Goal: Information Seeking & Learning: Understand process/instructions

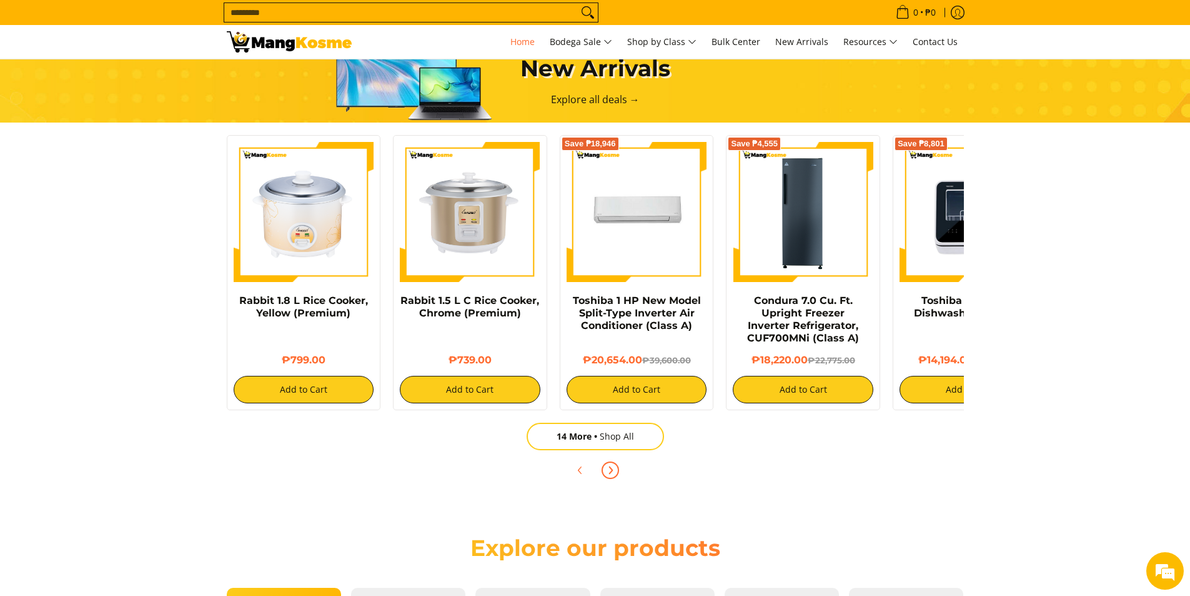
scroll to position [0, 1490]
click at [611, 470] on icon "Next" at bounding box center [611, 470] width 10 height 10
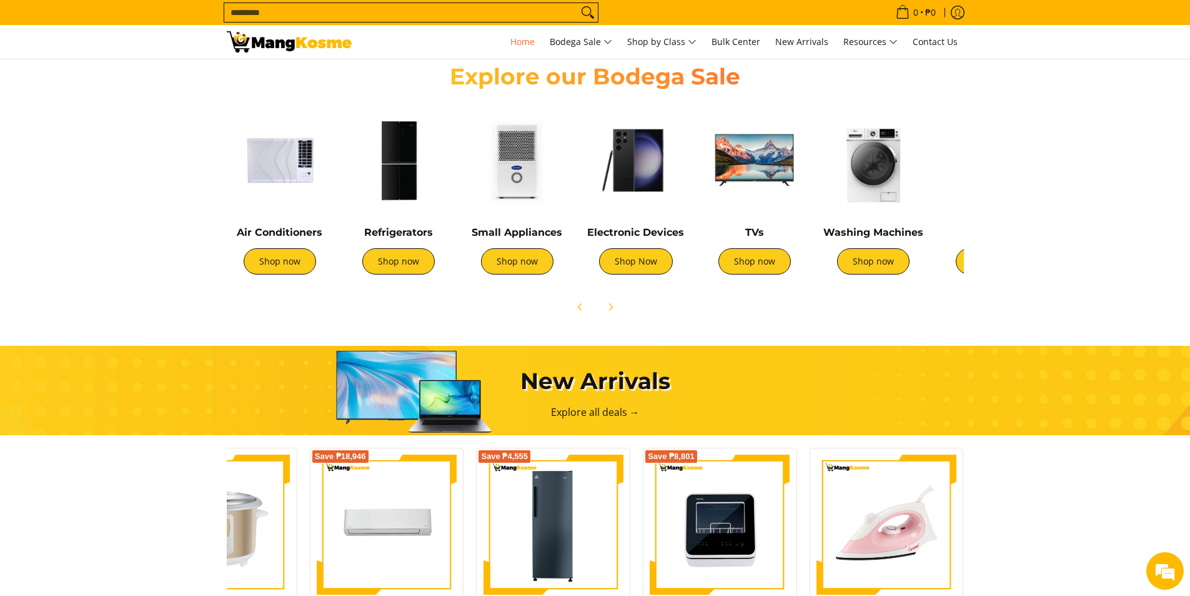
scroll to position [312, 0]
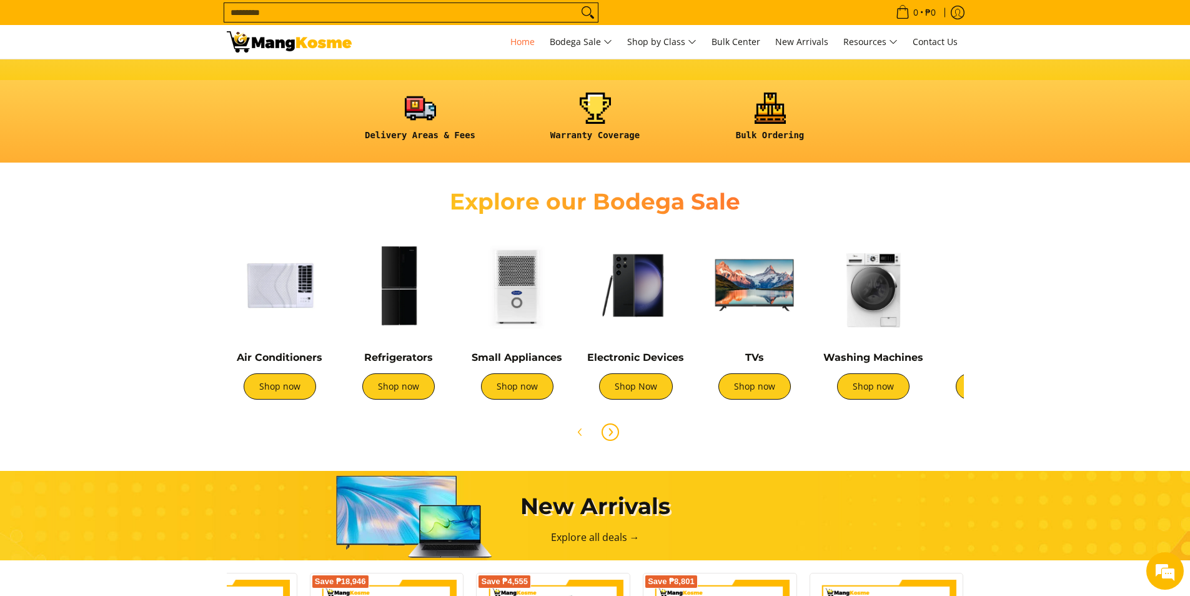
click at [615, 434] on icon "Next" at bounding box center [611, 432] width 10 height 10
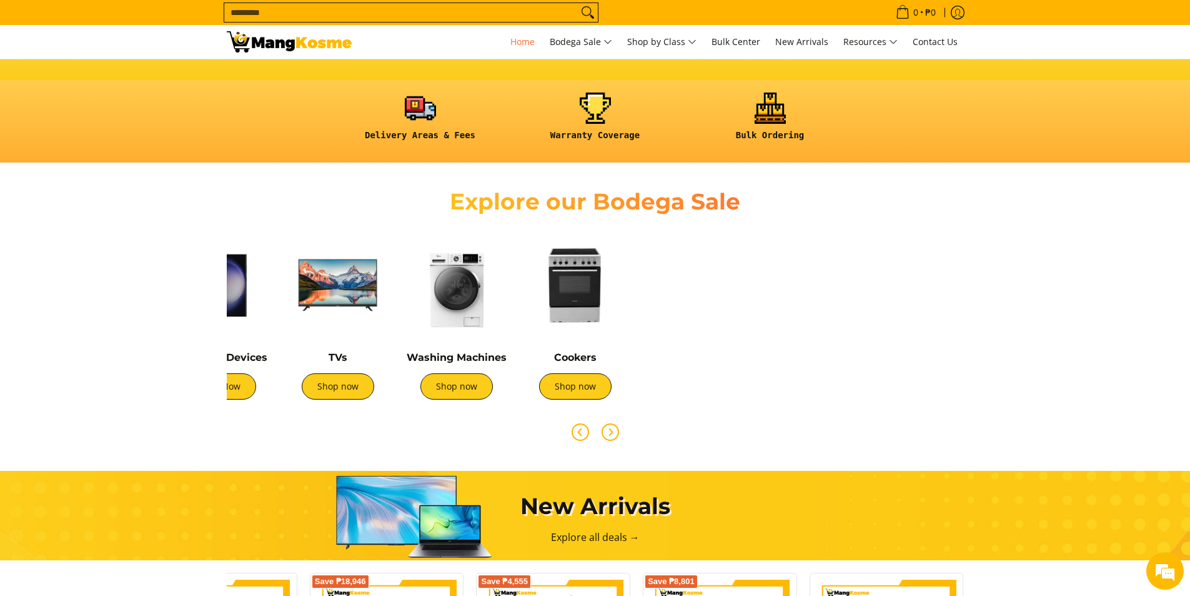
scroll to position [0, 0]
click at [581, 435] on icon "Previous" at bounding box center [579, 431] width 3 height 7
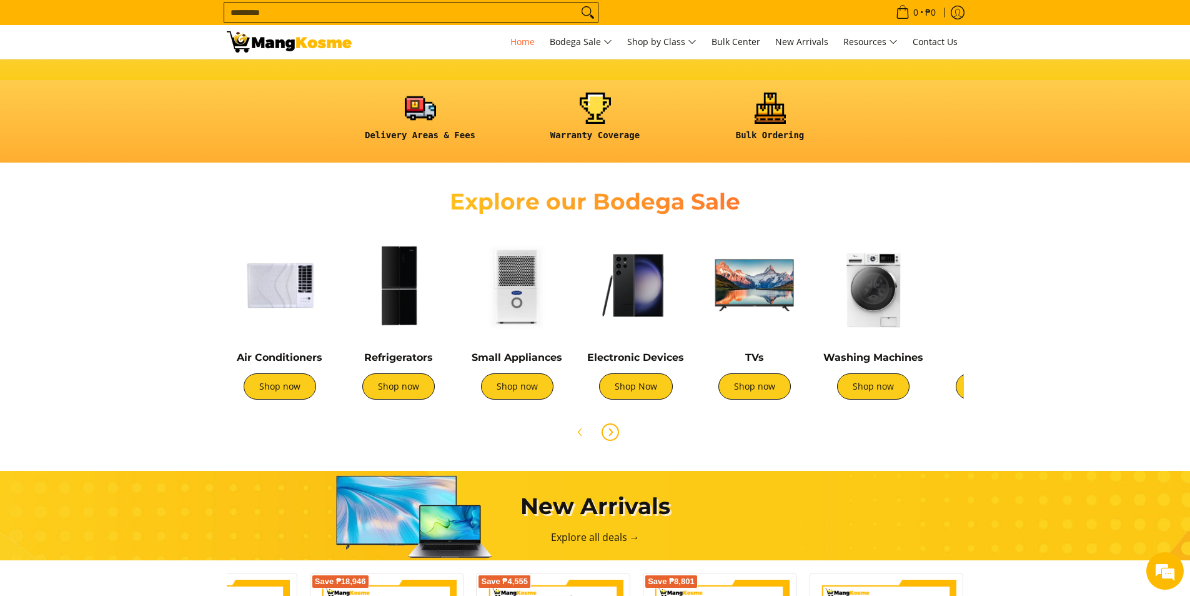
click at [616, 436] on span "Next" at bounding box center [610, 431] width 15 height 15
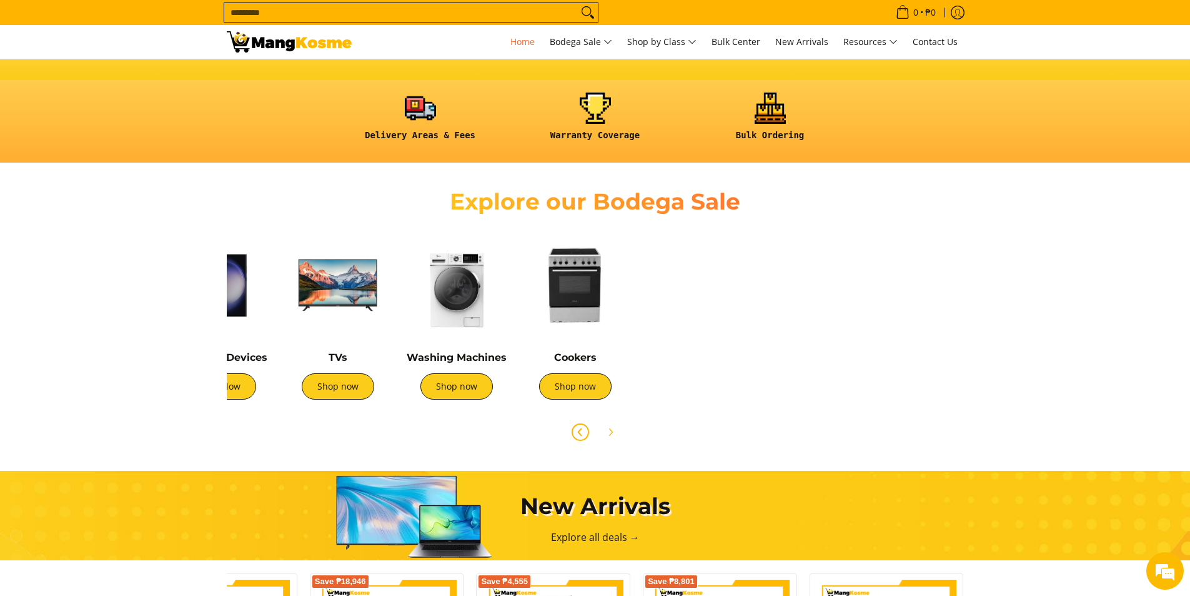
click at [585, 436] on icon "Previous" at bounding box center [581, 432] width 10 height 10
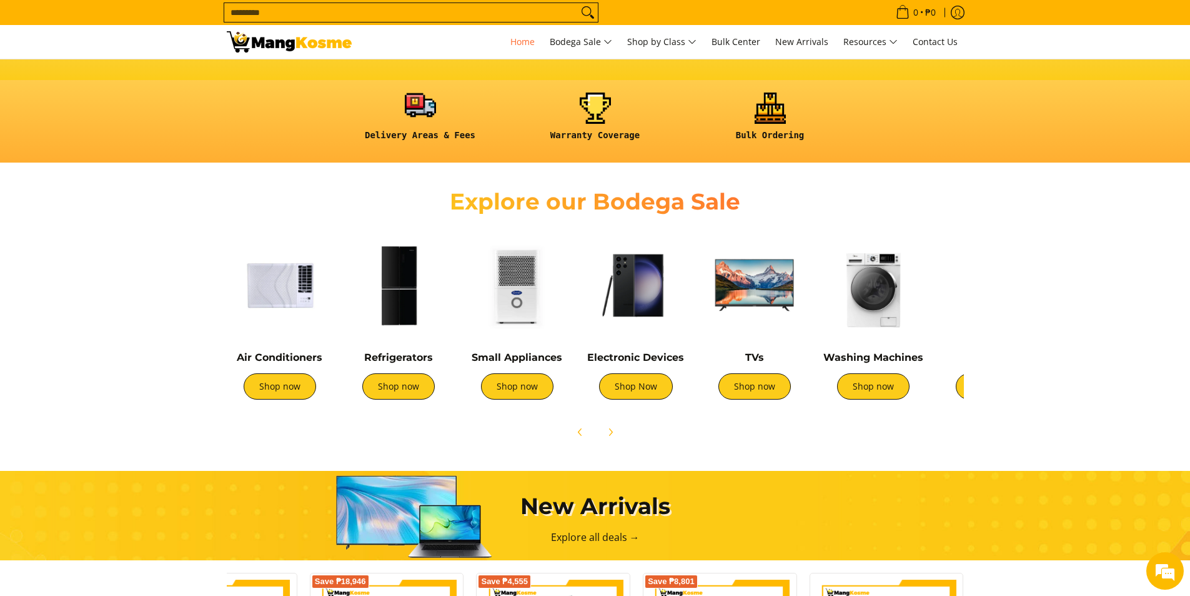
click at [421, 130] on link at bounding box center [420, 121] width 162 height 58
